Goal: Task Accomplishment & Management: Use online tool/utility

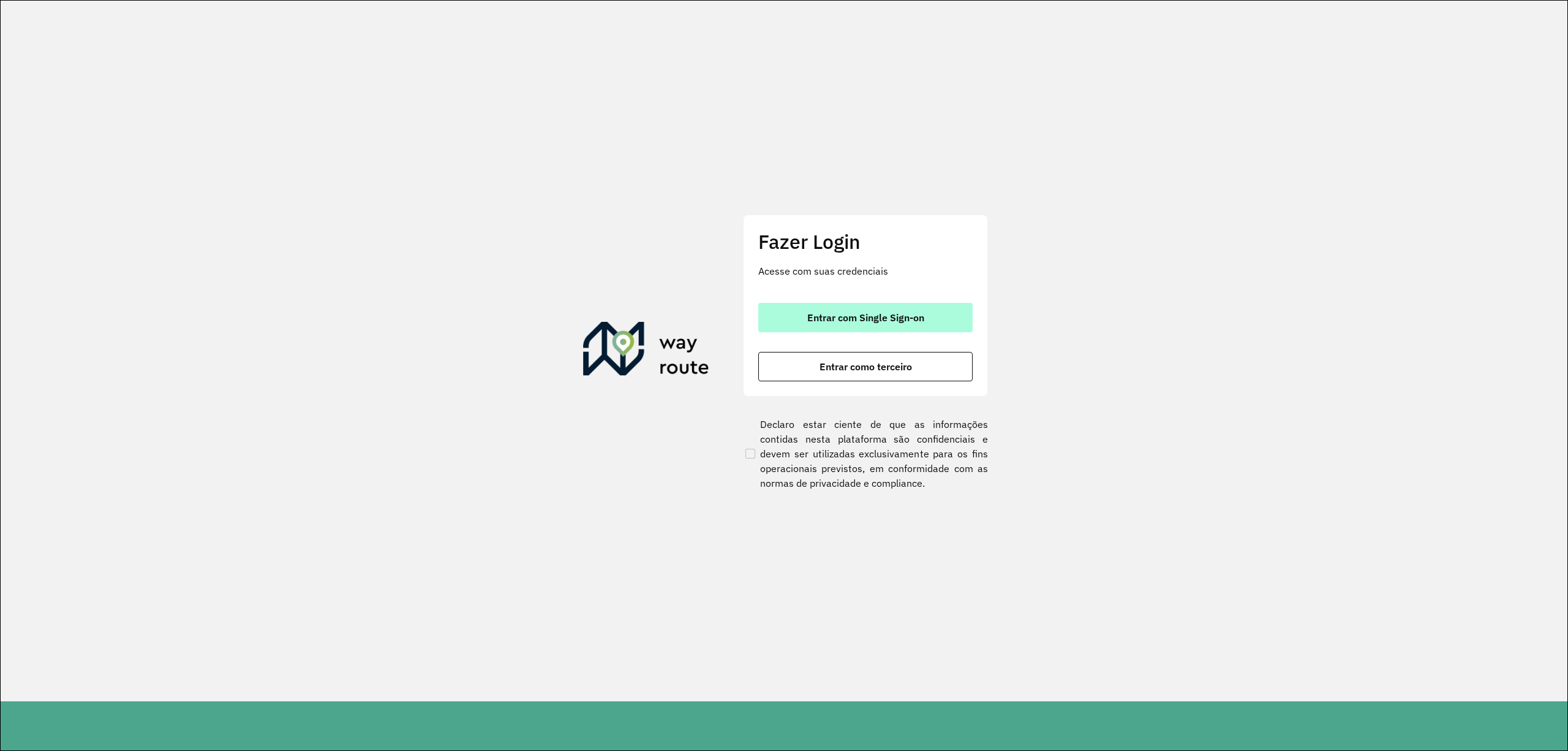
click at [863, 304] on button "Entrar com Single Sign-on" at bounding box center [865, 317] width 214 height 29
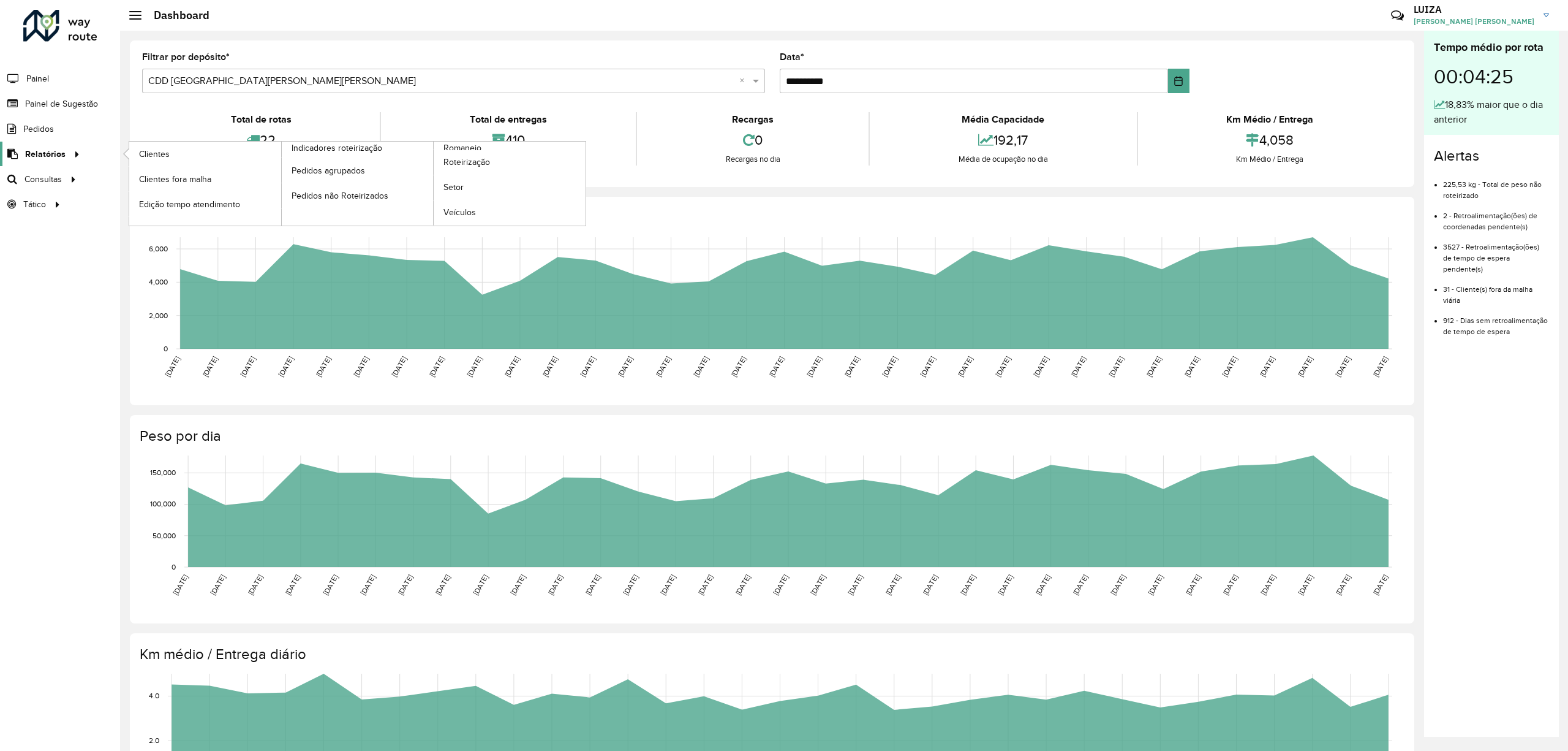
click at [62, 142] on link "Relatórios" at bounding box center [42, 153] width 84 height 24
click at [466, 162] on span "Roteirização" at bounding box center [467, 161] width 50 height 13
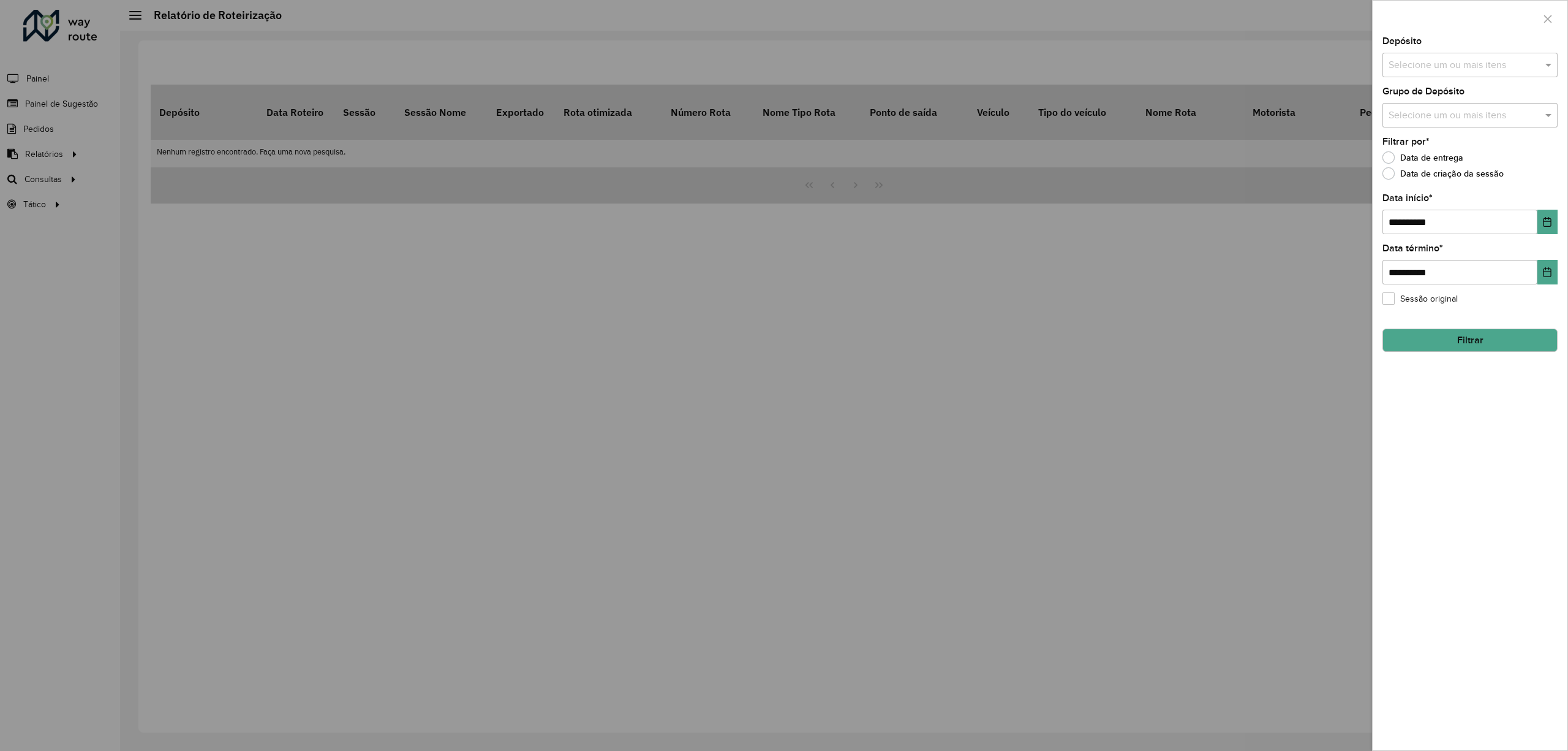
click at [48, 169] on div at bounding box center [784, 375] width 1568 height 751
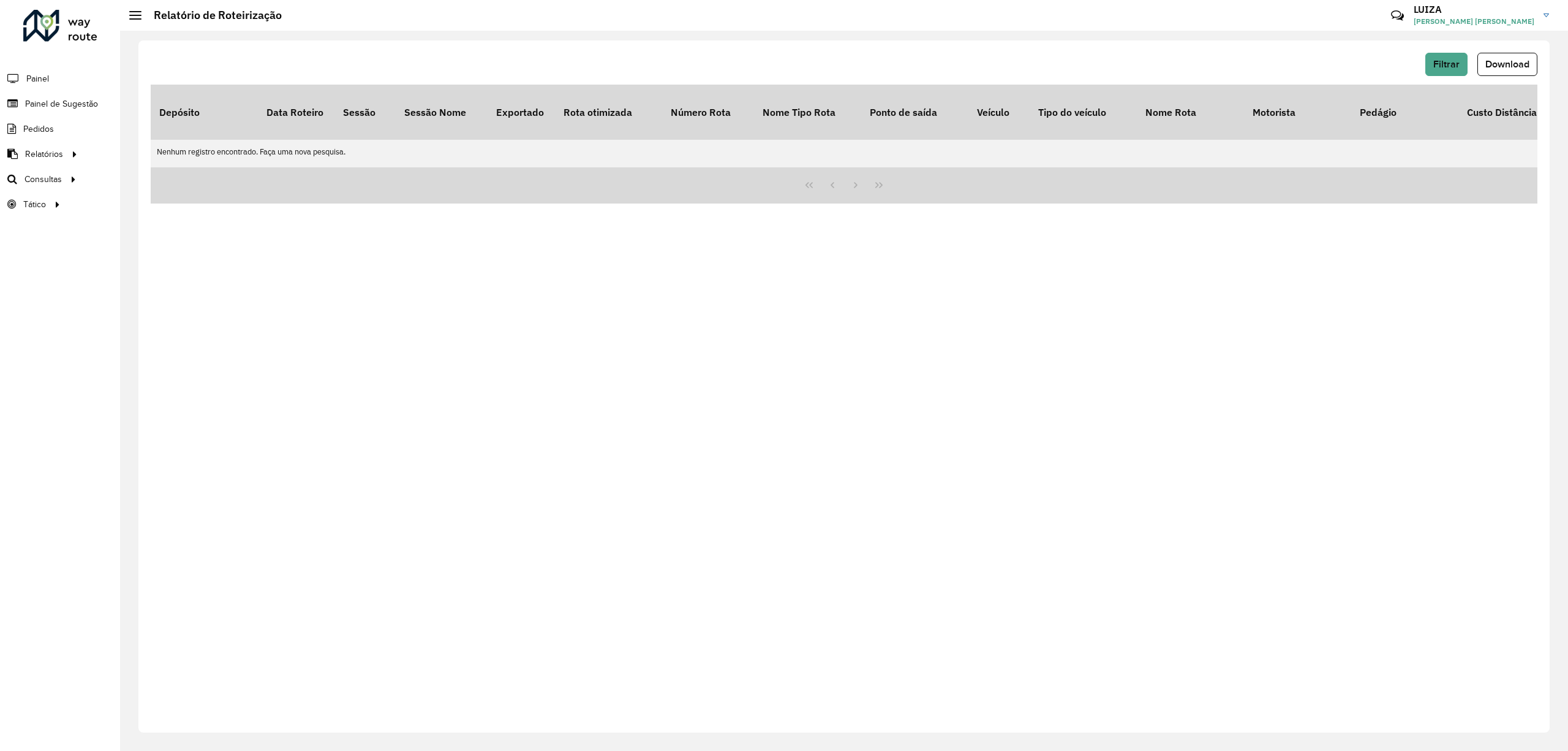
click at [45, 177] on span "Consultas" at bounding box center [43, 178] width 37 height 13
click at [198, 177] on link "Roteirização" at bounding box center [204, 178] width 150 height 24
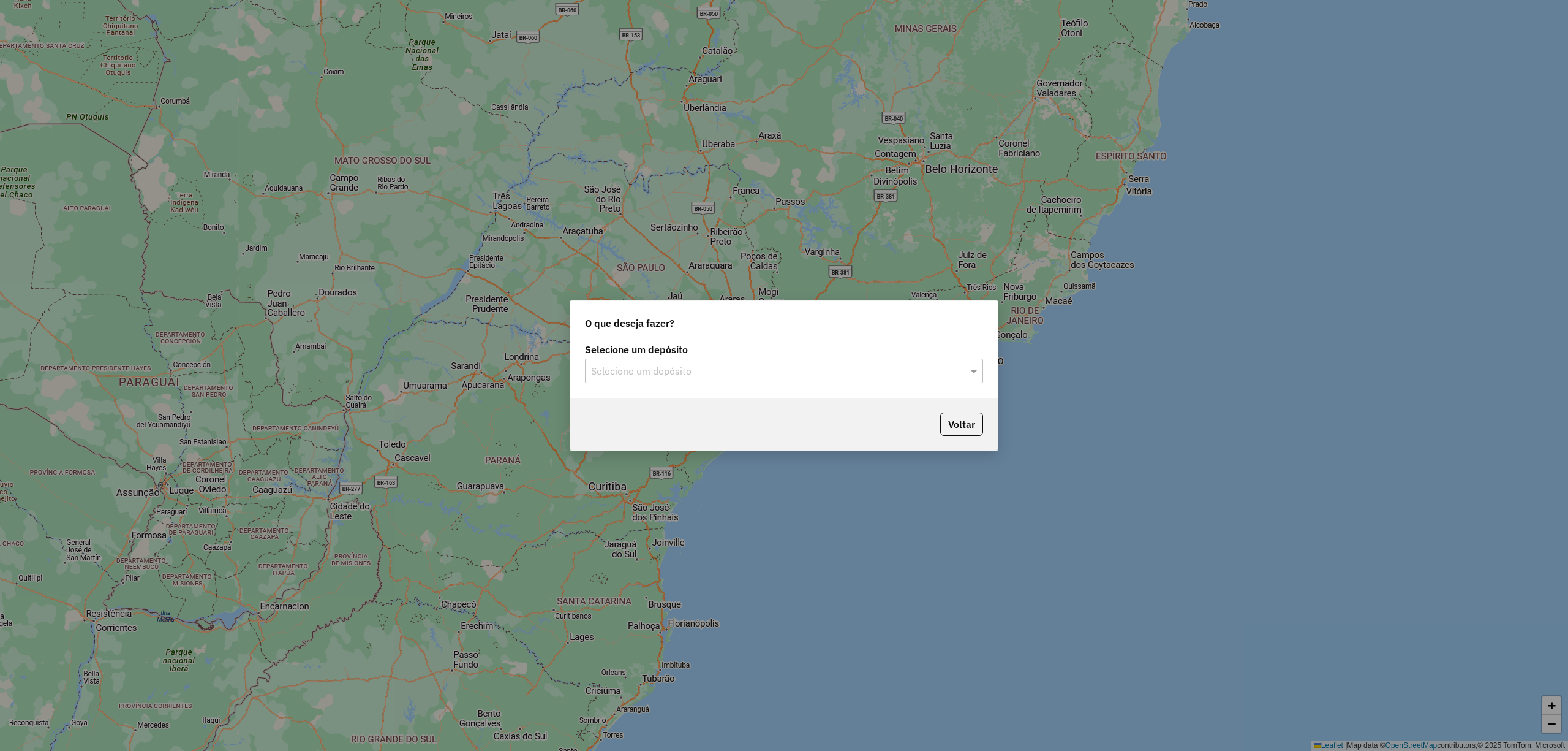
click at [699, 364] on input "text" at bounding box center [772, 371] width 362 height 14
click at [663, 425] on span "CDD [GEOGRAPHIC_DATA]" at bounding box center [650, 426] width 119 height 10
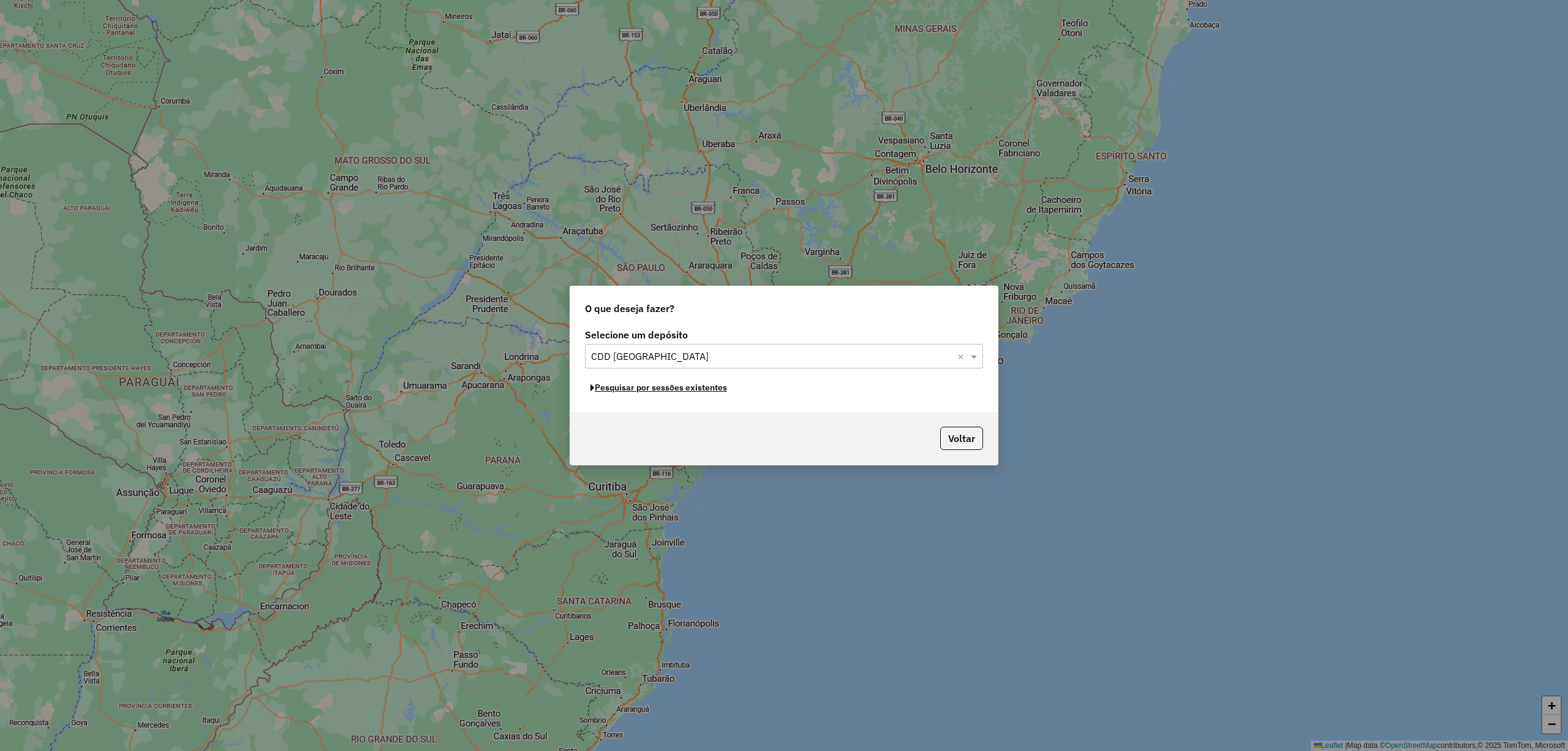
click at [626, 389] on button "Pesquisar por sessões existentes" at bounding box center [659, 388] width 148 height 19
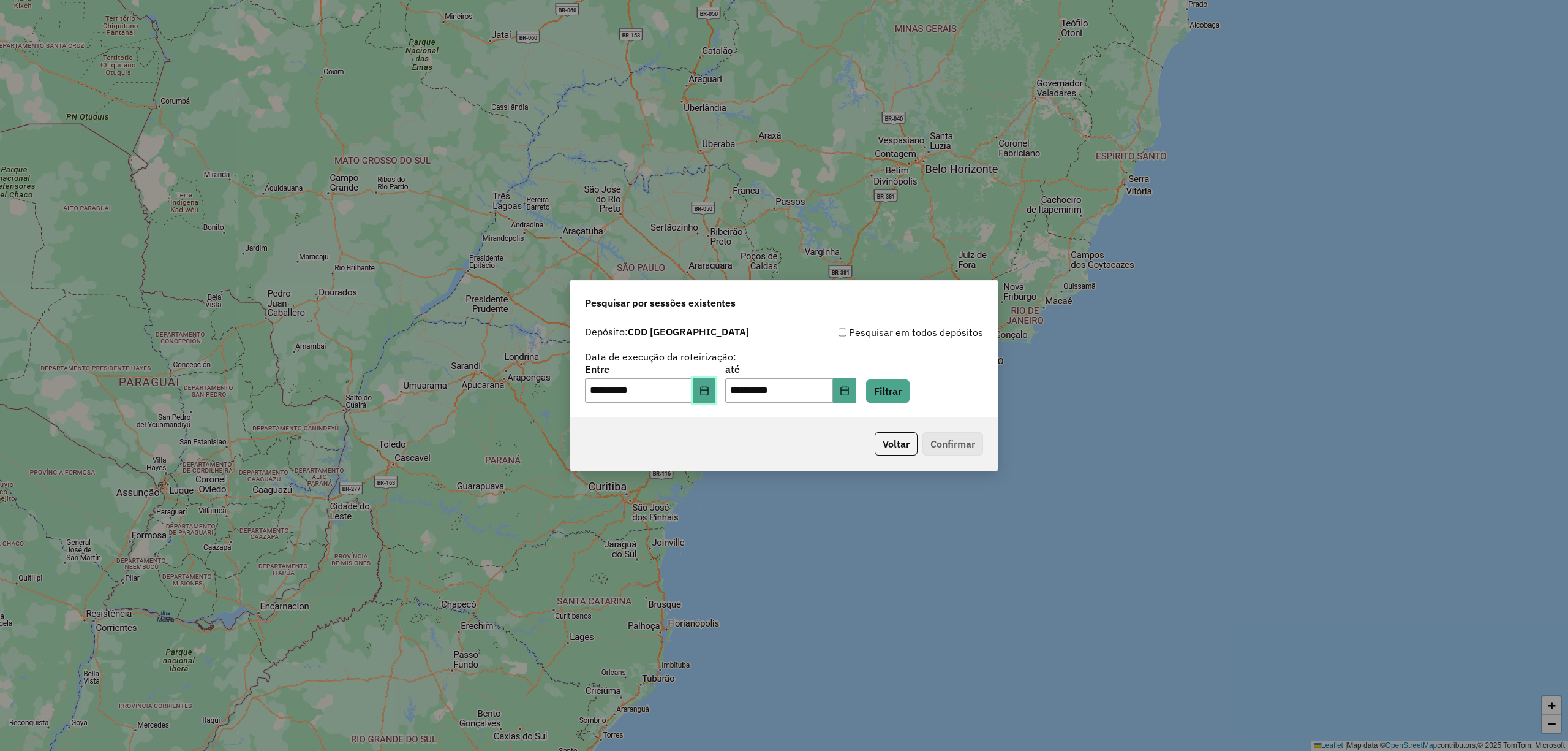
click at [708, 387] on icon "Choose Date" at bounding box center [704, 390] width 8 height 10
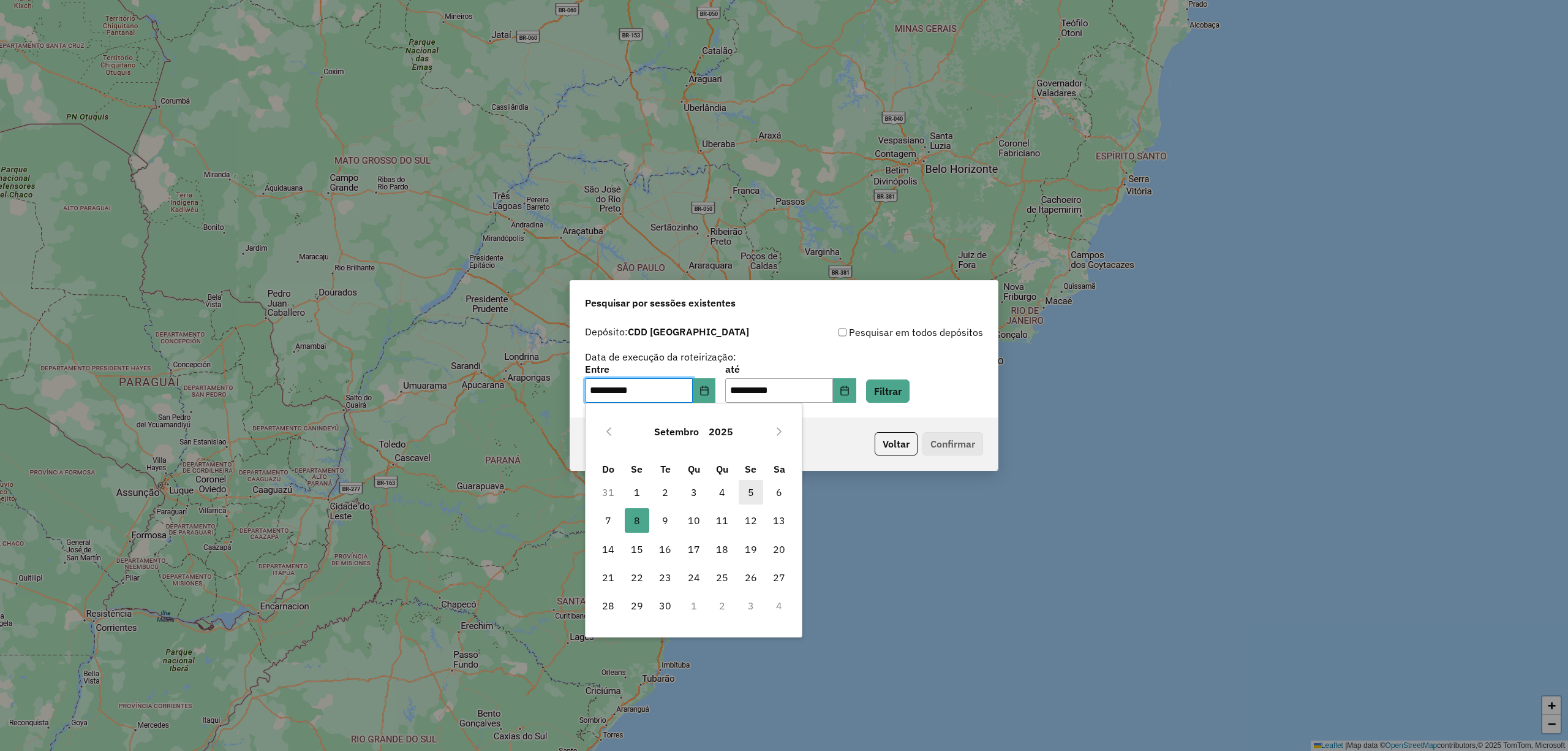
click at [751, 489] on span "5" at bounding box center [751, 491] width 24 height 24
type input "**********"
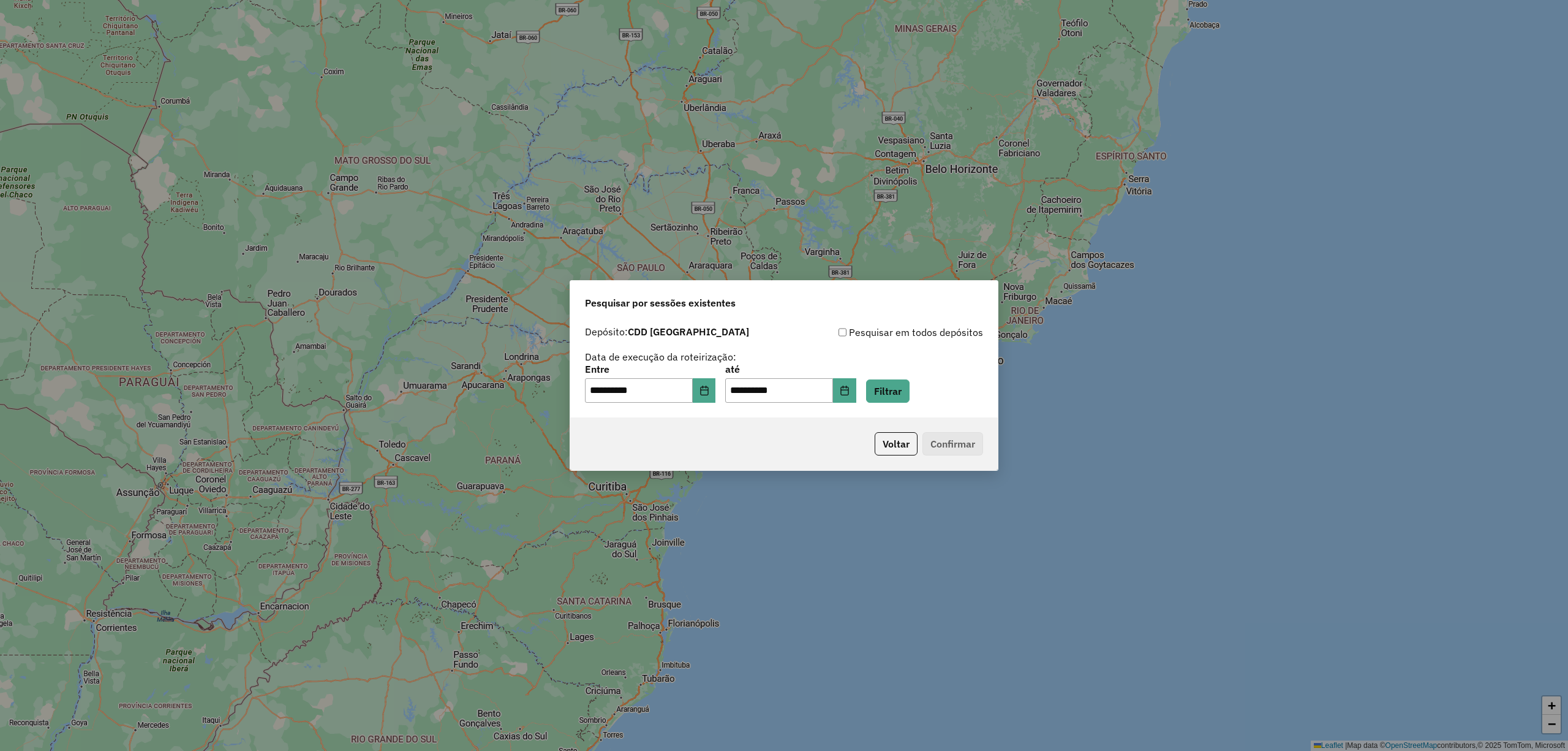
click at [751, 489] on div "**********" at bounding box center [784, 375] width 1568 height 751
click at [855, 391] on button "Choose Date" at bounding box center [845, 390] width 24 height 24
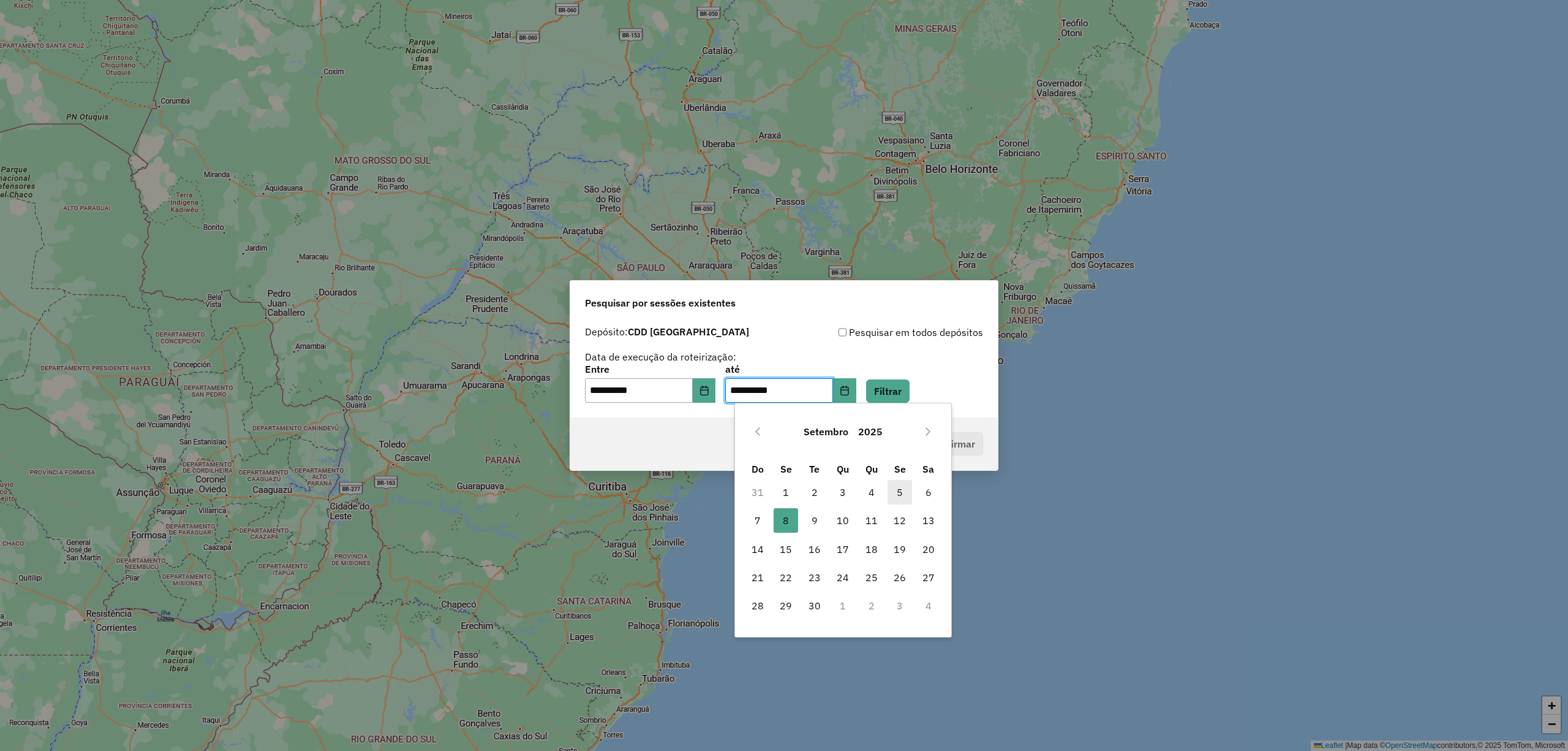
click at [902, 486] on span "5" at bounding box center [900, 491] width 24 height 24
type input "**********"
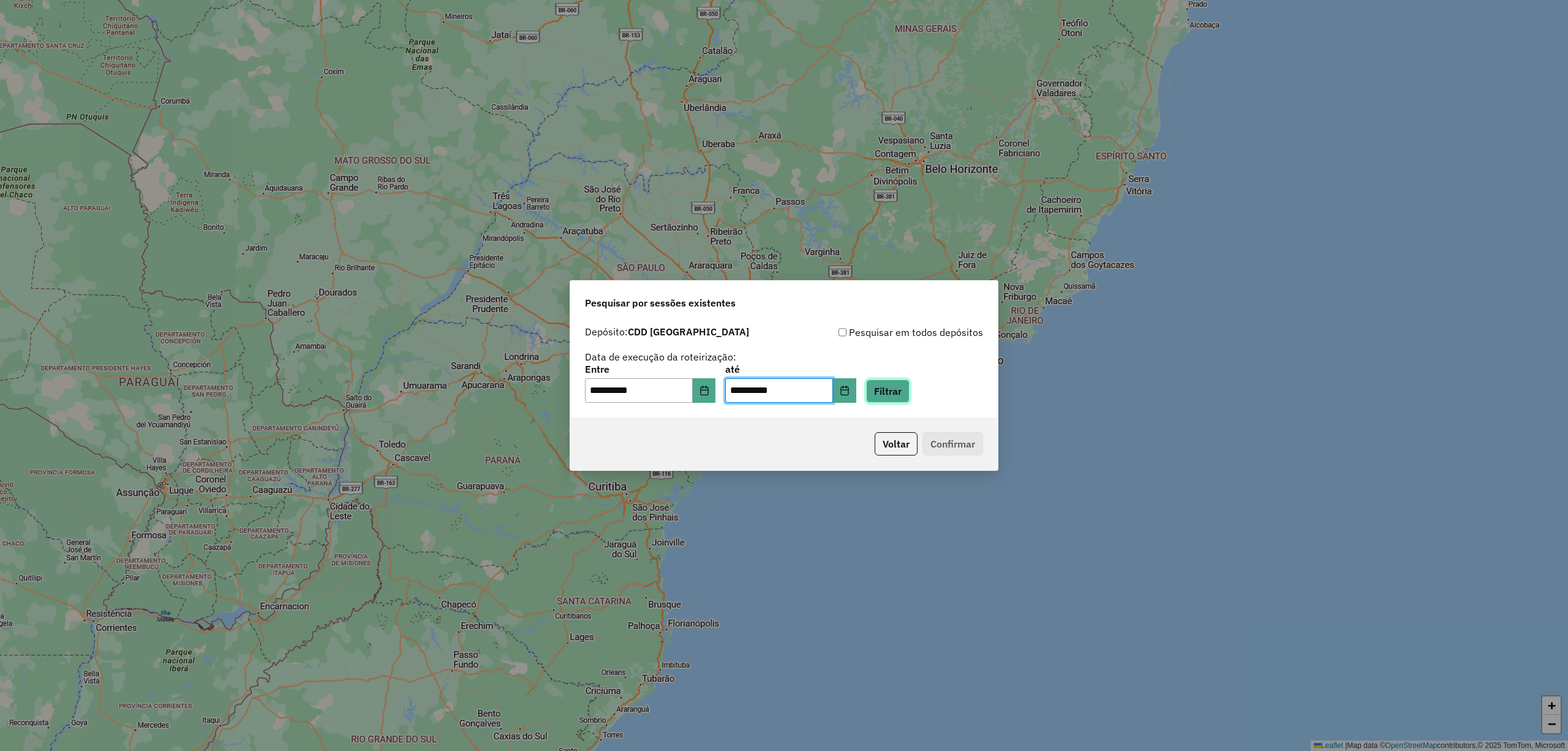
click at [908, 389] on button "Filtrar" at bounding box center [888, 391] width 44 height 24
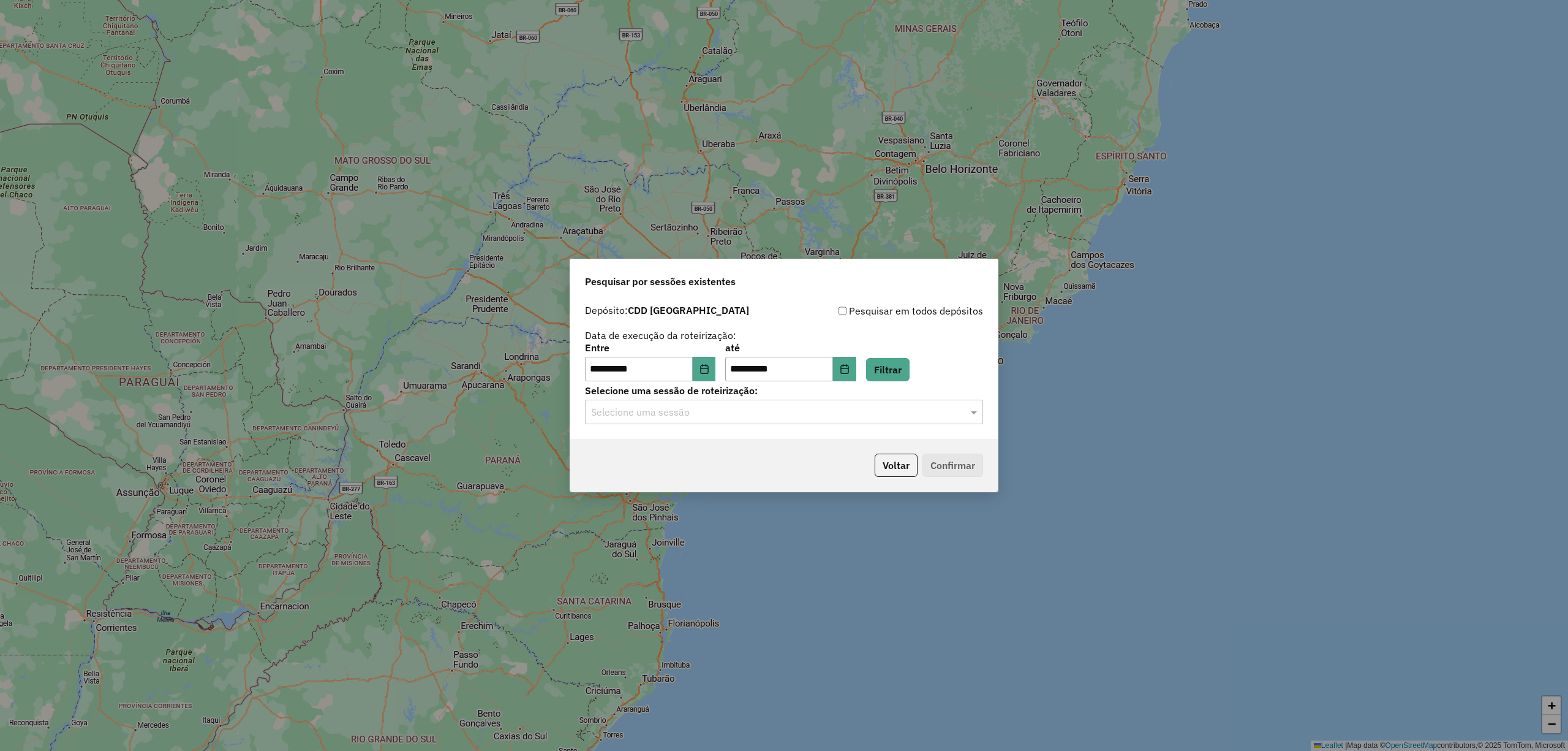
click at [604, 413] on input "text" at bounding box center [772, 412] width 362 height 14
click at [625, 446] on span "1259845 - [DATE] 18:30" at bounding box center [639, 447] width 98 height 10
click at [971, 463] on button "Confirmar" at bounding box center [953, 465] width 61 height 24
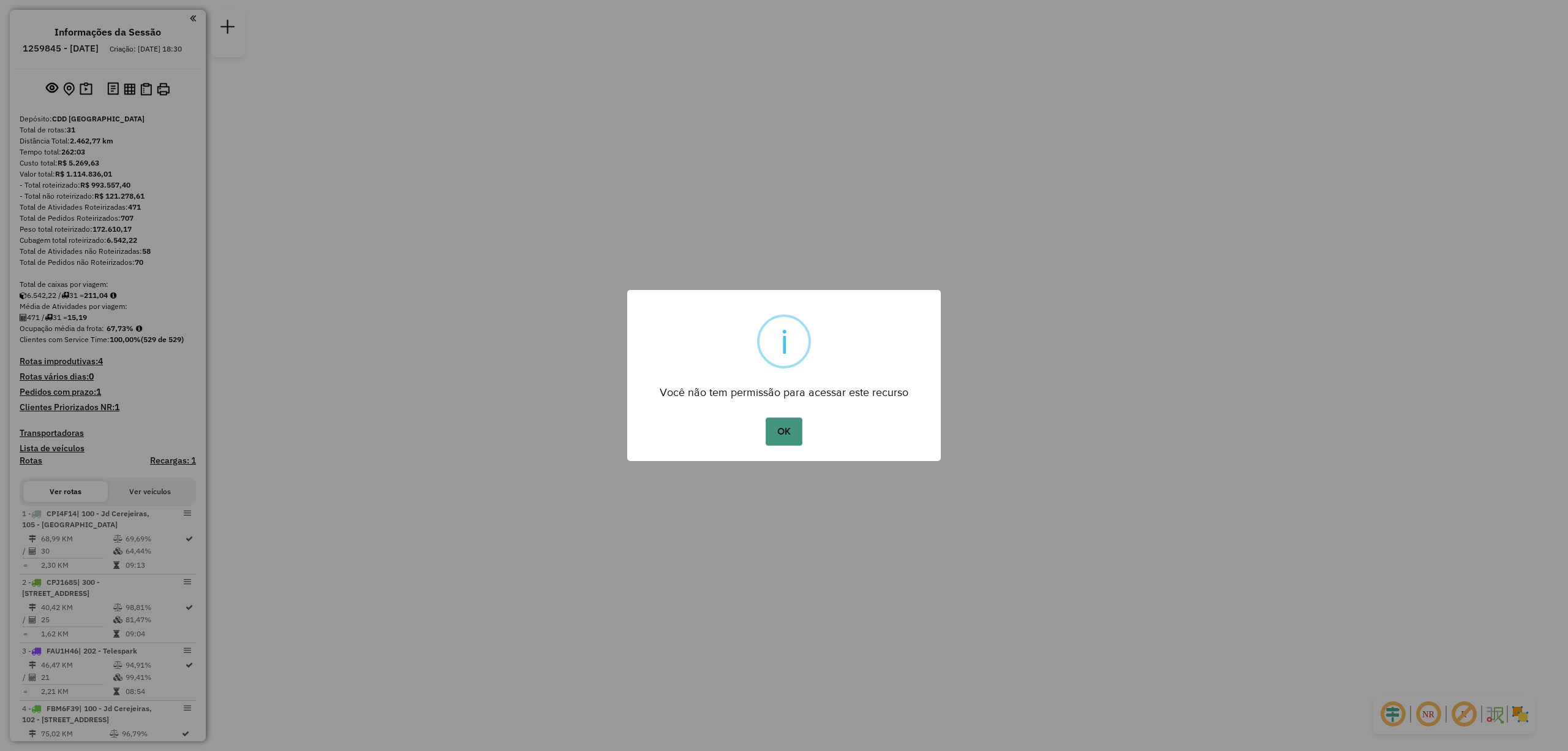
click at [787, 429] on button "OK" at bounding box center [784, 431] width 36 height 29
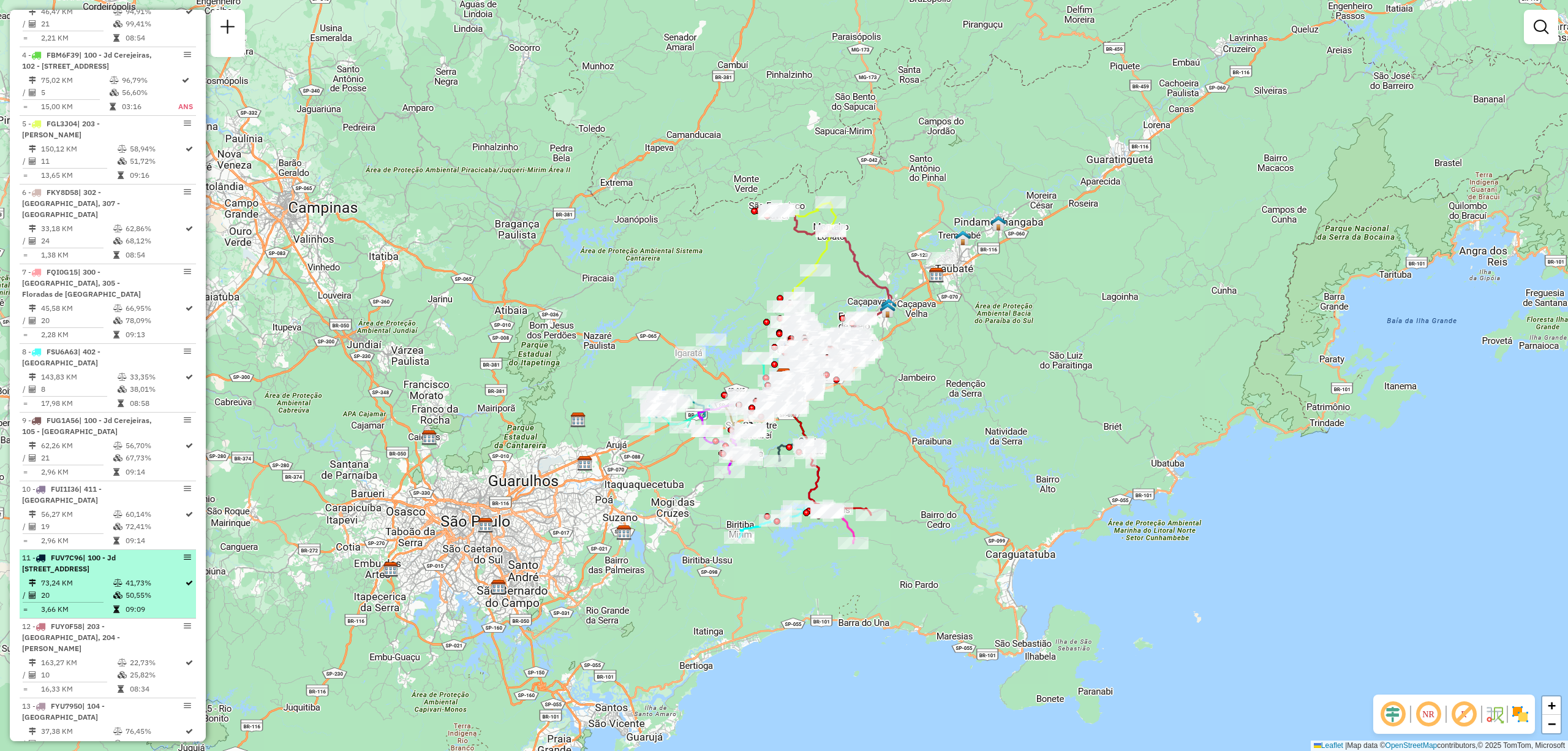
scroll to position [735, 0]
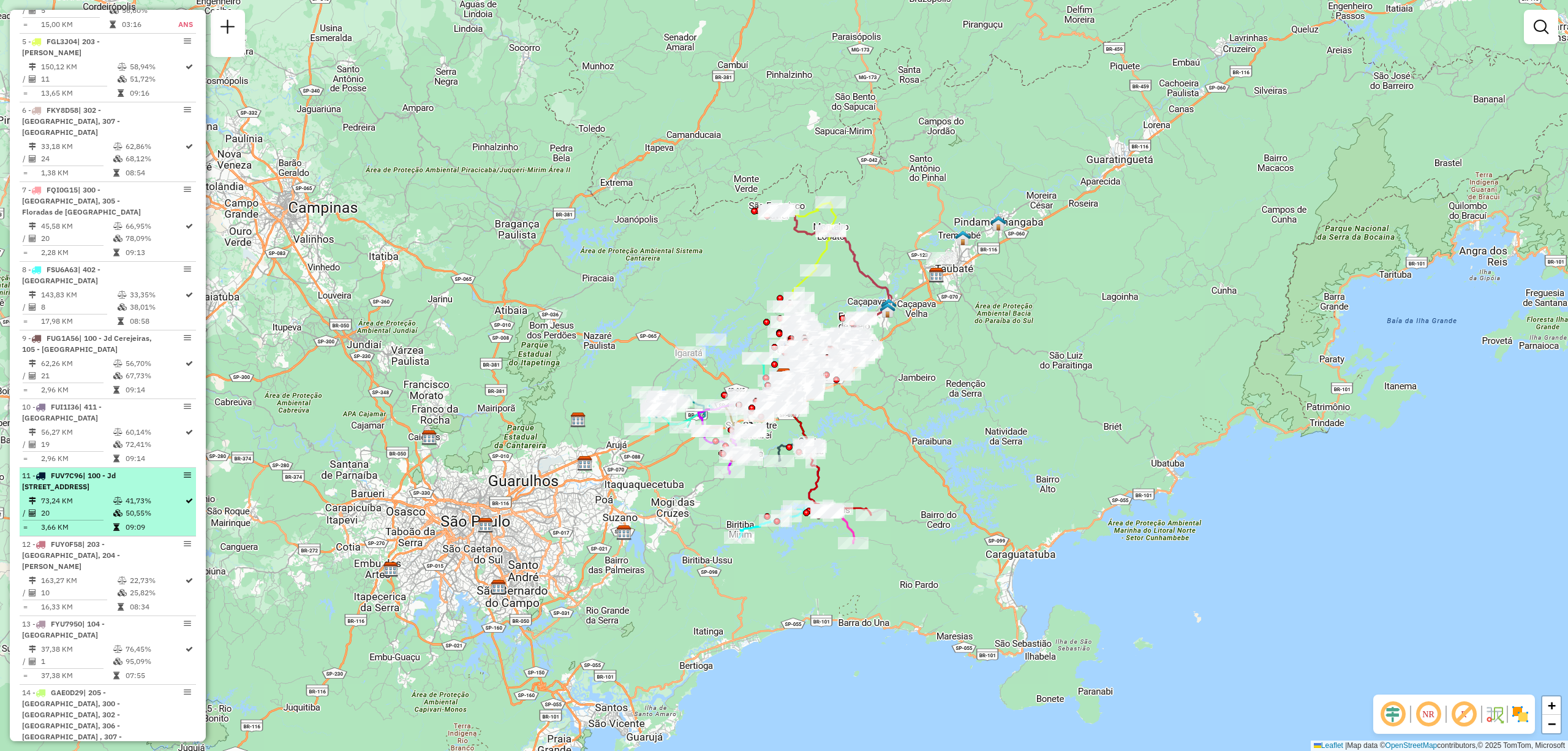
click at [89, 491] on span "| 100 - Jd Cerejeiras, 102 - Jd da Granja, 104 - Jardim Uirá, 105 - Santa Rita" at bounding box center [68, 481] width 93 height 20
select select "**********"
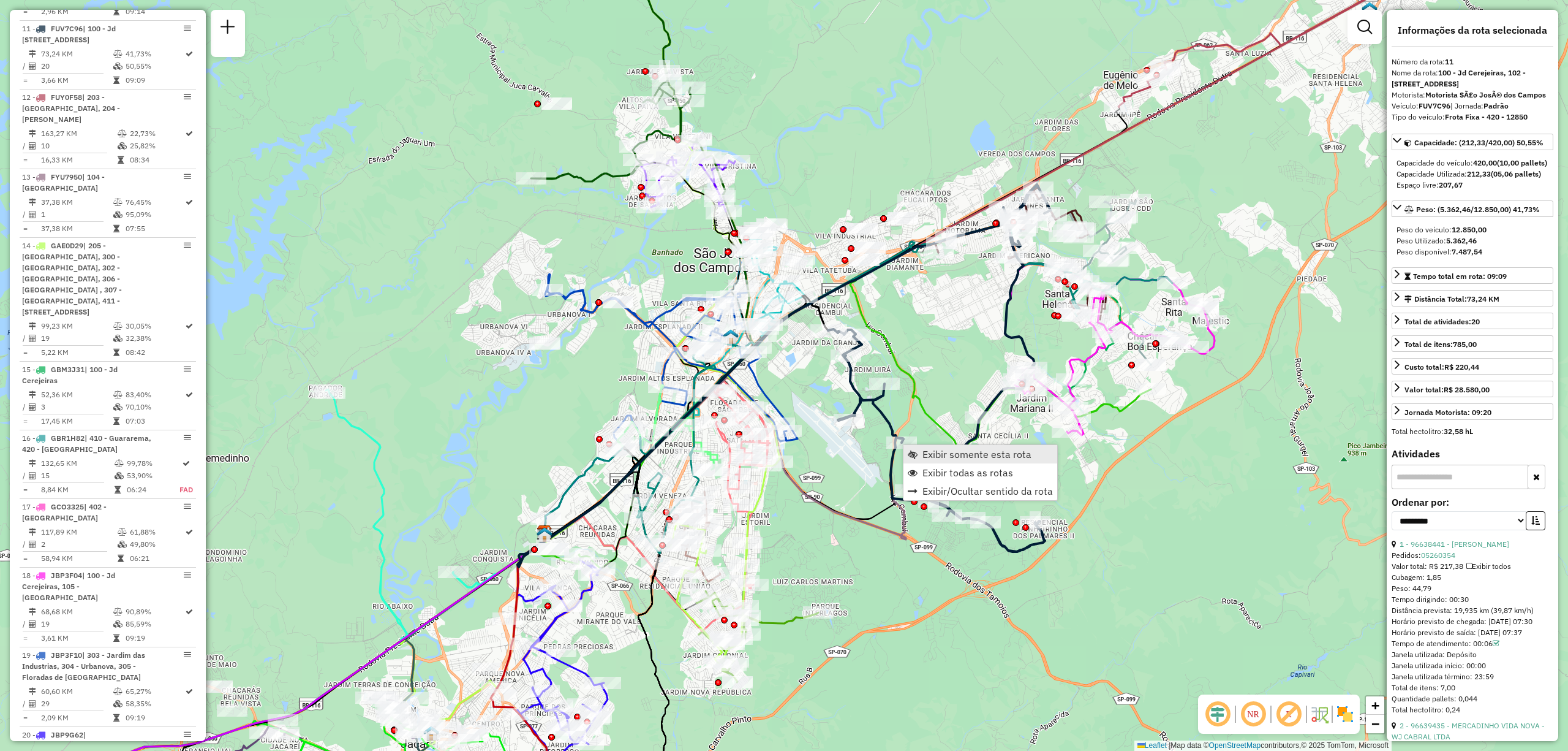
scroll to position [1204, 0]
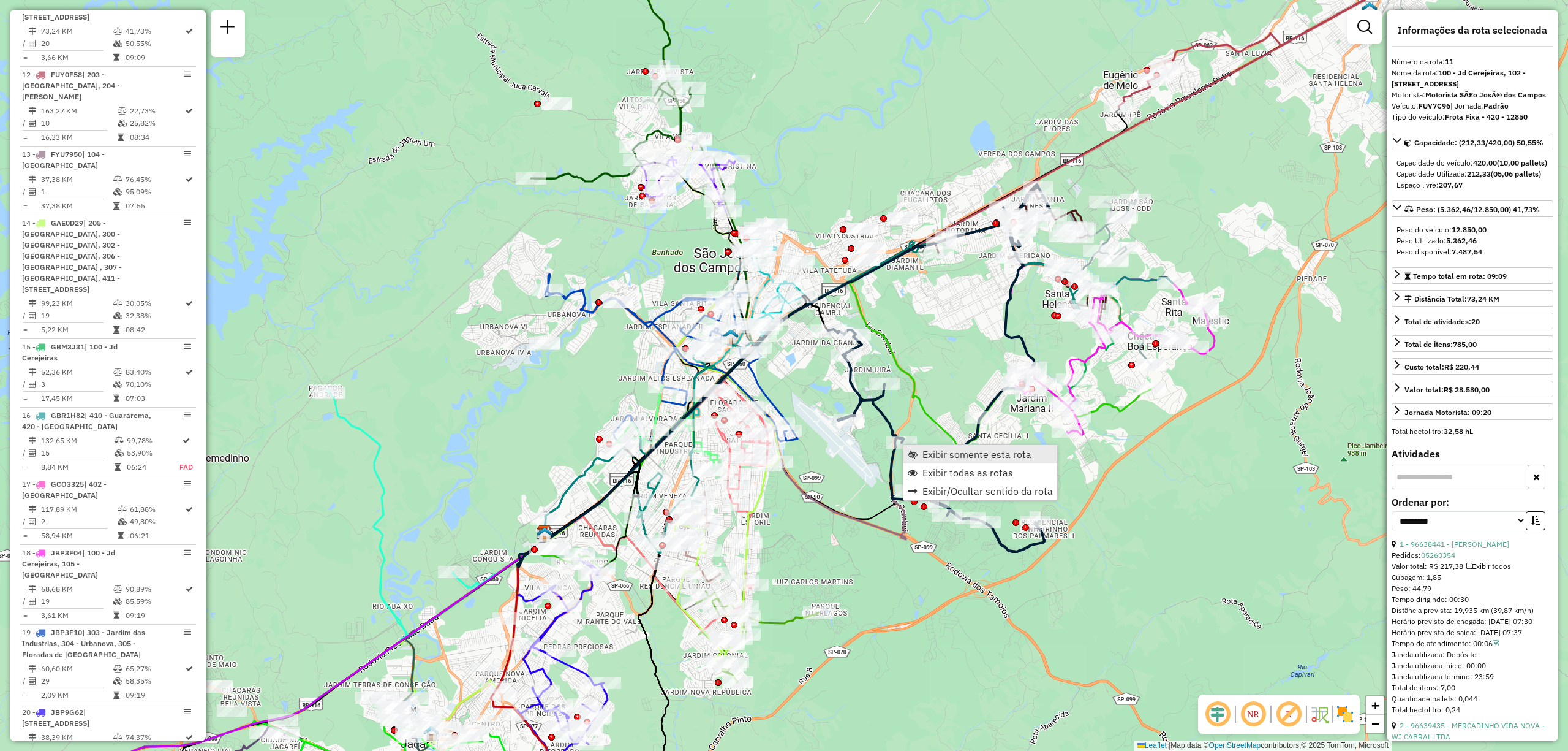
click at [929, 452] on span "Exibir somente esta rota" at bounding box center [977, 454] width 109 height 10
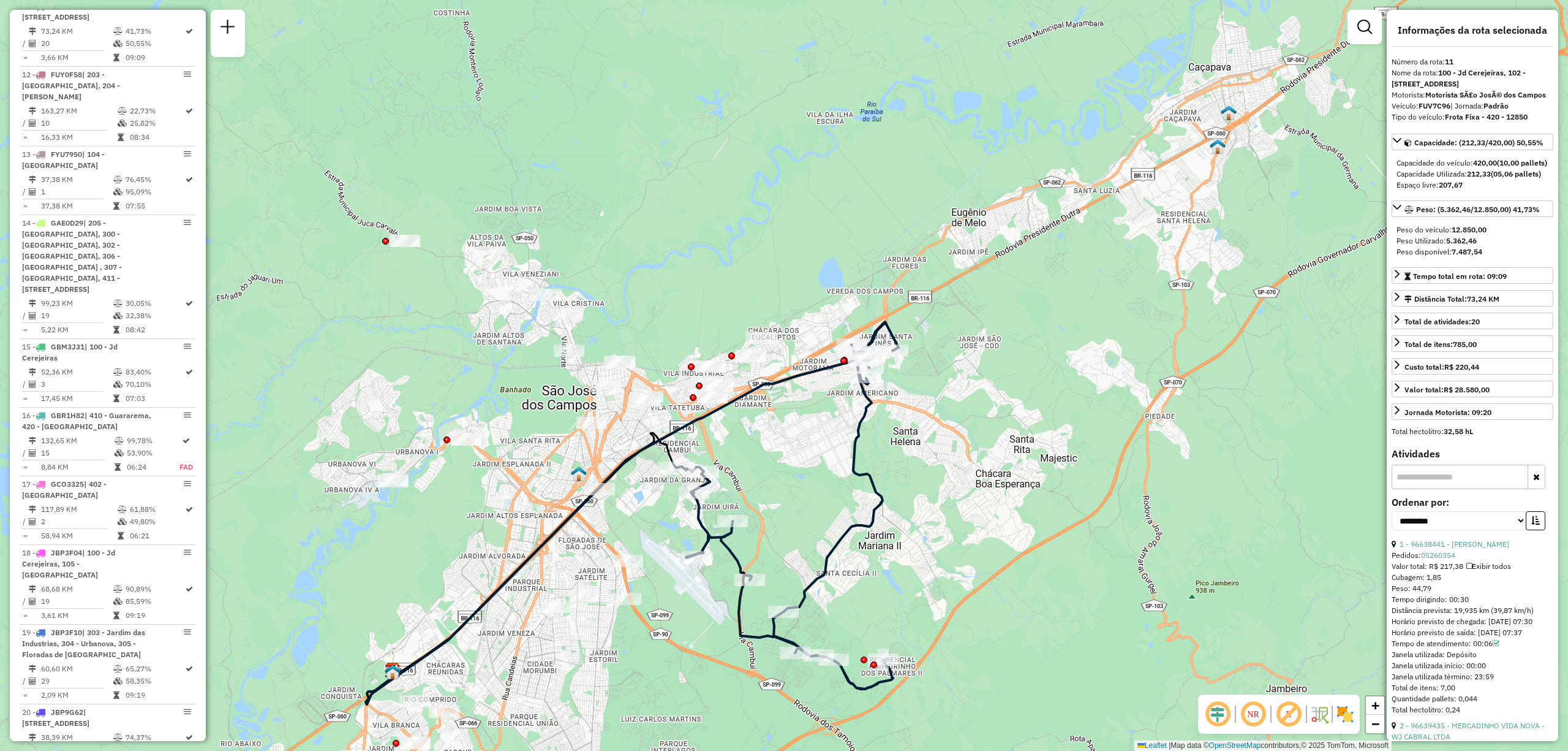
drag, startPoint x: 1201, startPoint y: 331, endPoint x: 1022, endPoint y: 475, distance: 229.7
click at [1048, 469] on div "Janela de atendimento Grade de atendimento Capacidade Transportadoras Veículos …" at bounding box center [784, 375] width 1568 height 751
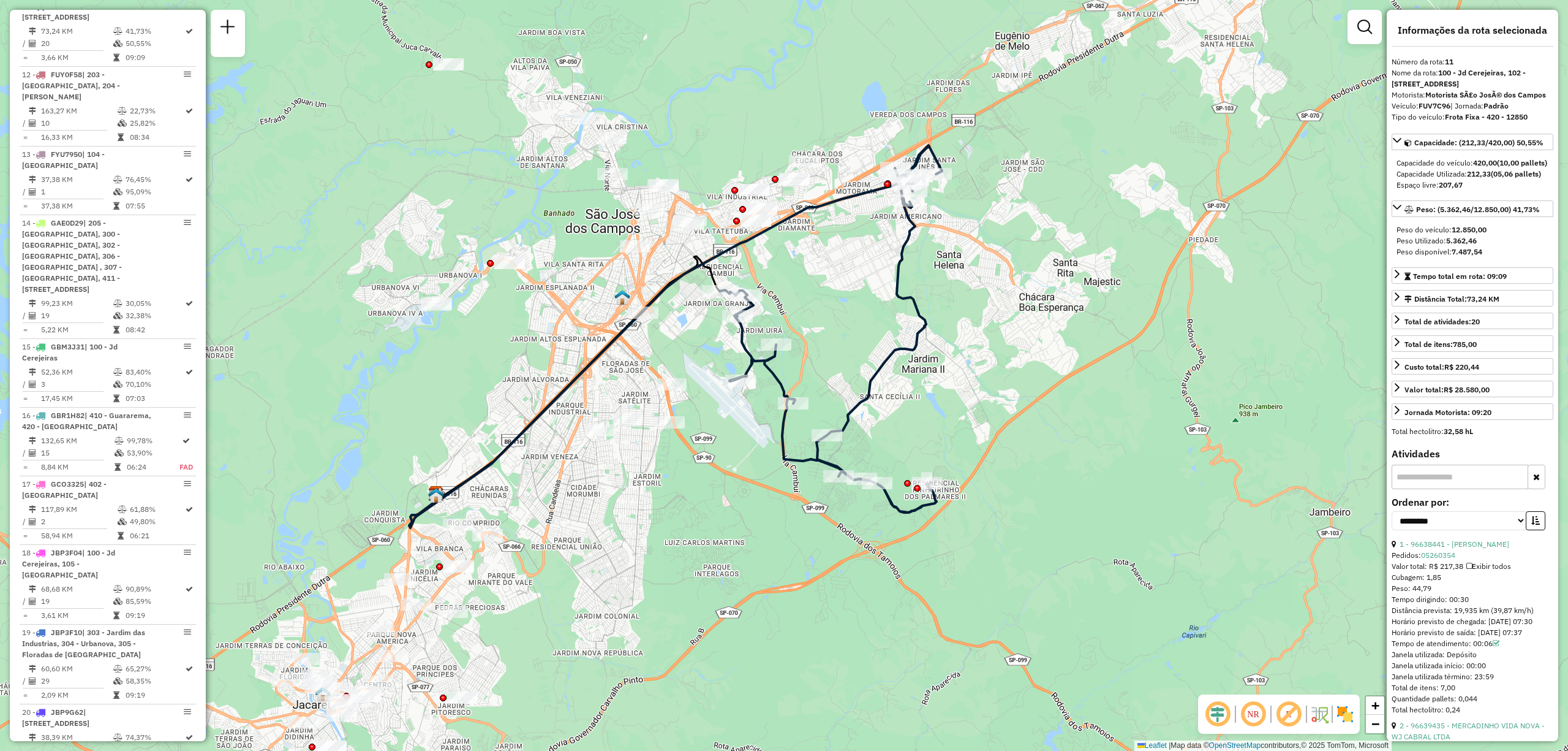
drag, startPoint x: 642, startPoint y: 627, endPoint x: 687, endPoint y: 450, distance: 182.6
click at [687, 450] on div "Janela de atendimento Grade de atendimento Capacidade Transportadoras Veículos …" at bounding box center [784, 375] width 1568 height 751
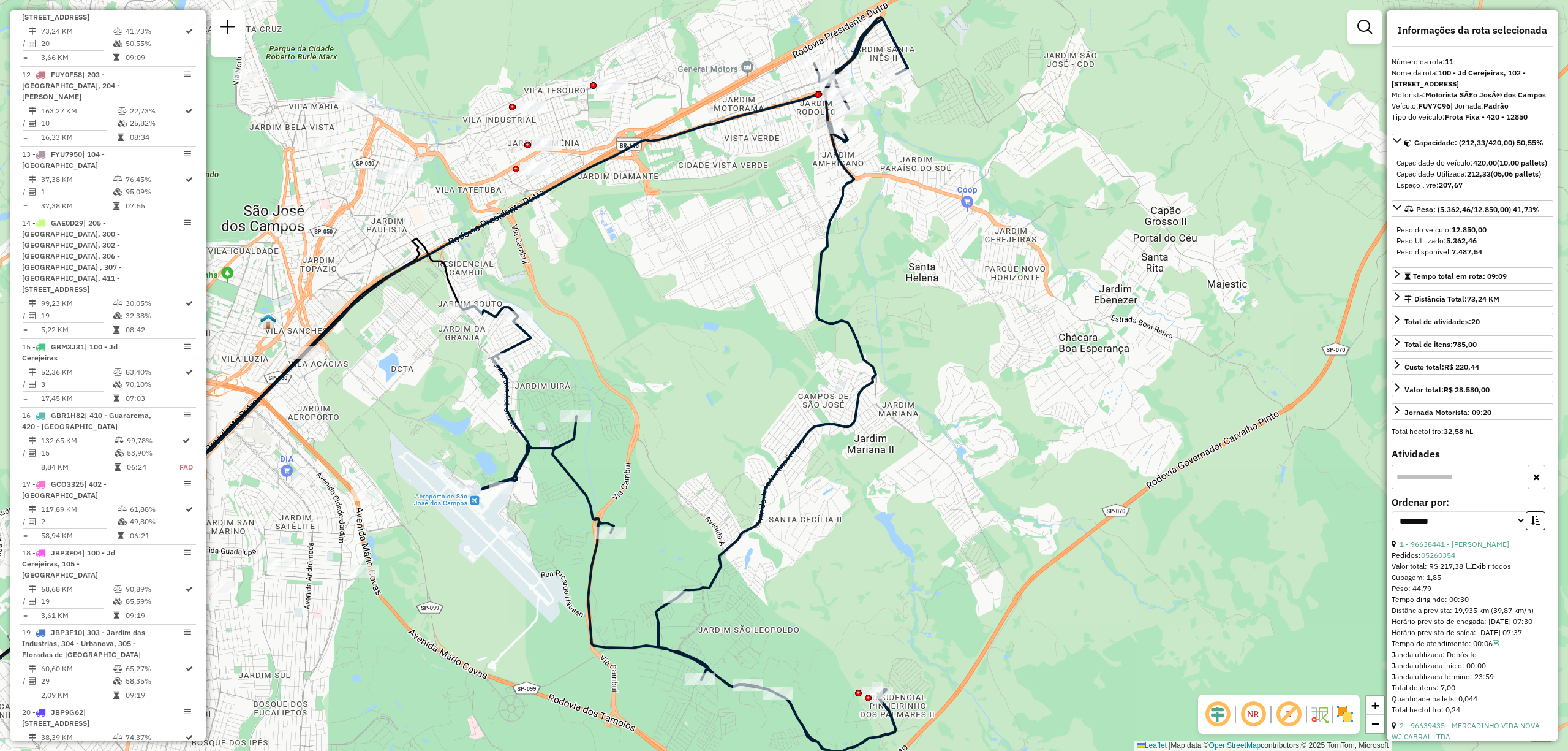
drag, startPoint x: 931, startPoint y: 341, endPoint x: 969, endPoint y: 338, distance: 38.1
click at [969, 338] on div "Janela de atendimento Grade de atendimento Capacidade Transportadoras Veículos …" at bounding box center [784, 375] width 1568 height 751
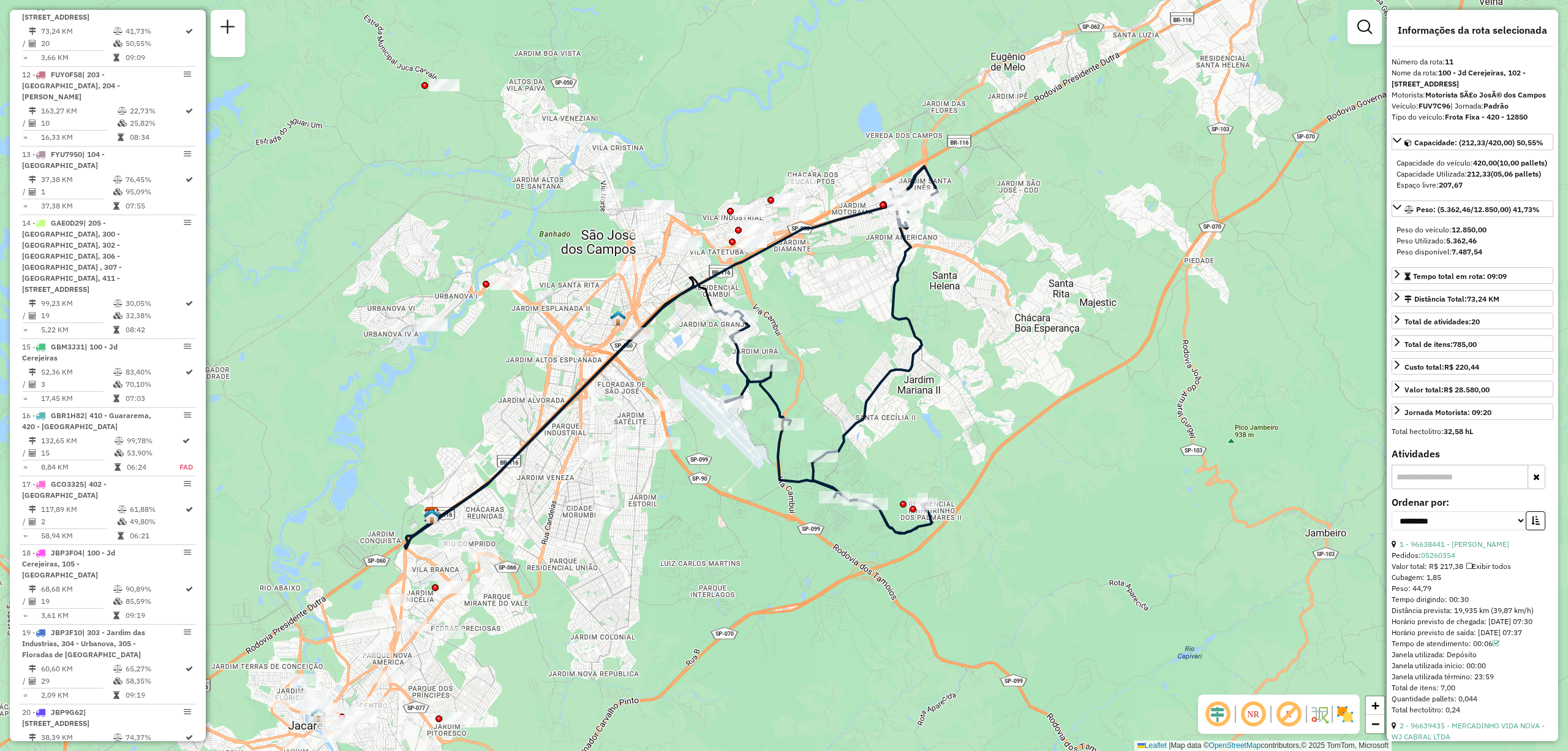
click at [726, 454] on div "Janela de atendimento Grade de atendimento Capacidade Transportadoras Veículos …" at bounding box center [784, 375] width 1568 height 751
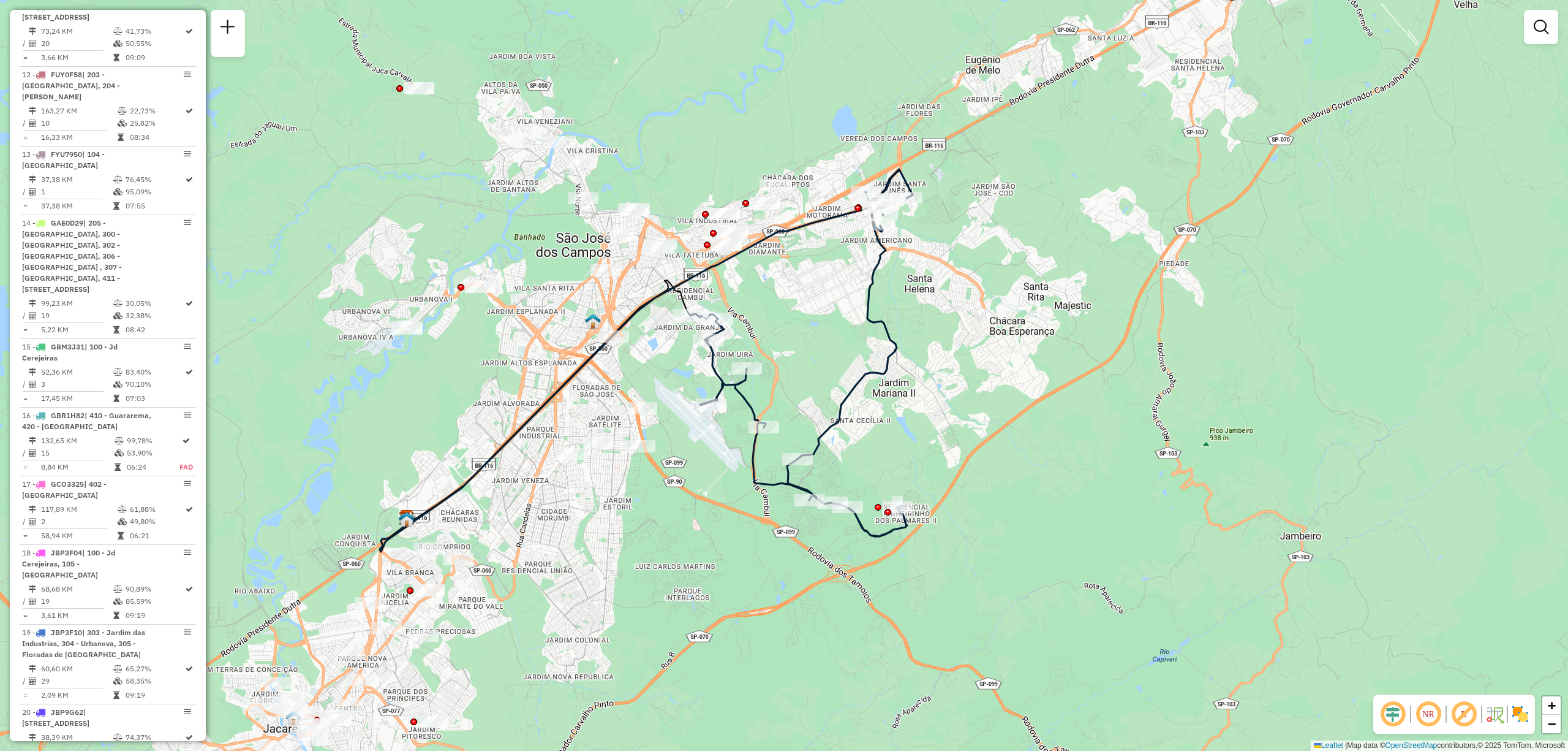
drag, startPoint x: 726, startPoint y: 454, endPoint x: 700, endPoint y: 457, distance: 26.2
click at [700, 457] on div "Janela de atendimento Grade de atendimento Capacidade Transportadoras Veículos …" at bounding box center [784, 375] width 1568 height 751
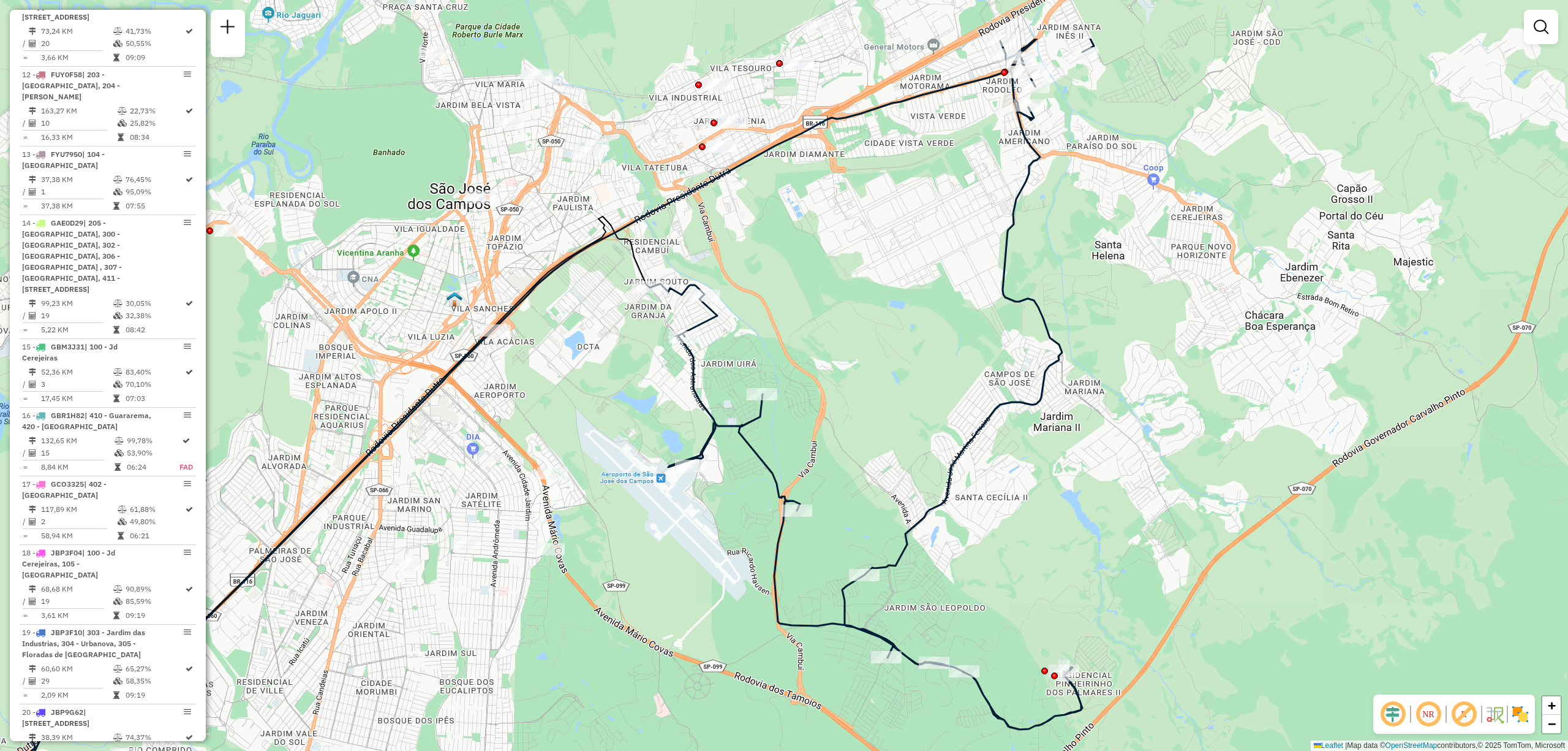
drag, startPoint x: 758, startPoint y: 118, endPoint x: 726, endPoint y: 231, distance: 117.4
click at [726, 231] on div "Janela de atendimento Grade de atendimento Capacidade Transportadoras Veículos …" at bounding box center [784, 375] width 1568 height 751
